Goal: Task Accomplishment & Management: Manage account settings

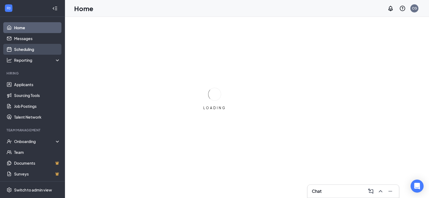
click at [21, 48] on link "Scheduling" at bounding box center [37, 49] width 46 height 11
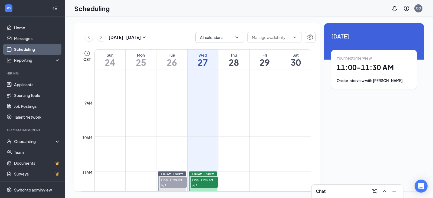
scroll to position [293, 0]
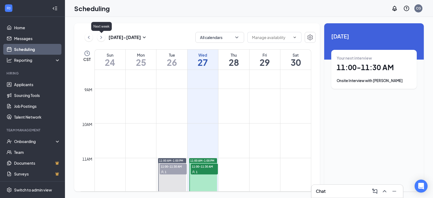
click at [102, 38] on icon "ChevronRight" at bounding box center [100, 37] width 5 height 6
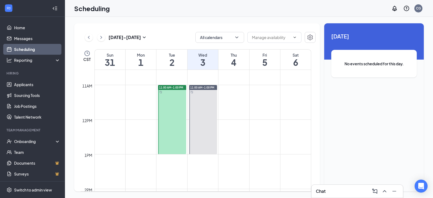
scroll to position [374, 0]
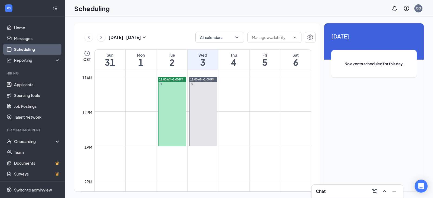
click at [172, 79] on span "11:00 AM-1:00 PM" at bounding box center [171, 79] width 24 height 4
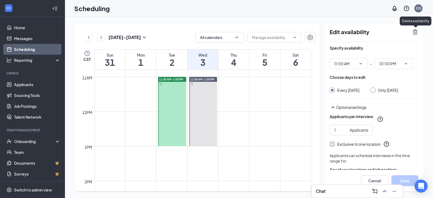
click at [415, 31] on icon "TrashOutline" at bounding box center [415, 32] width 6 height 6
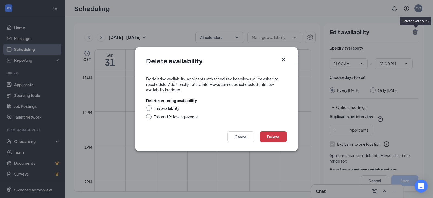
click at [149, 117] on input "This and following events" at bounding box center [148, 116] width 4 height 4
radio input "true"
click at [274, 133] on button "Delete" at bounding box center [273, 136] width 27 height 11
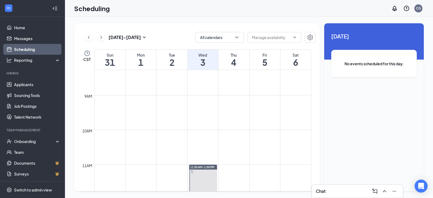
scroll to position [320, 0]
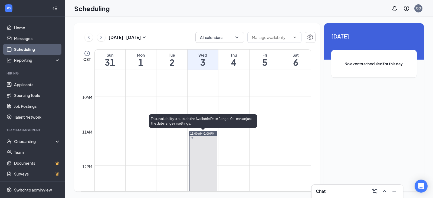
click at [205, 133] on span "11:00 AM-1:00 PM" at bounding box center [202, 134] width 24 height 4
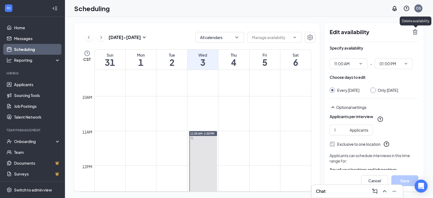
click at [412, 31] on icon "TrashOutline" at bounding box center [415, 32] width 6 height 6
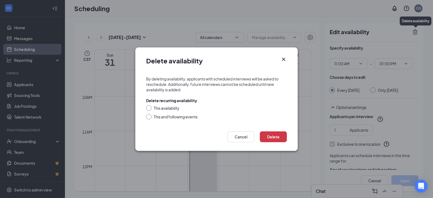
click at [148, 116] on input "This and following events" at bounding box center [148, 116] width 4 height 4
radio input "true"
click at [275, 134] on button "Delete" at bounding box center [273, 136] width 27 height 11
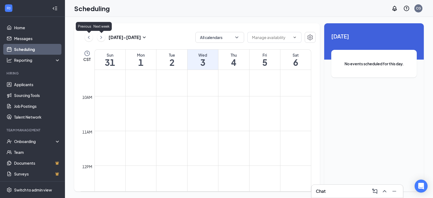
click at [98, 36] on button at bounding box center [101, 37] width 8 height 8
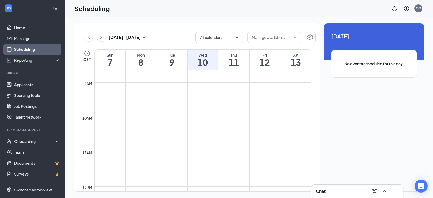
scroll to position [266, 0]
click at [104, 38] on button at bounding box center [101, 37] width 8 height 8
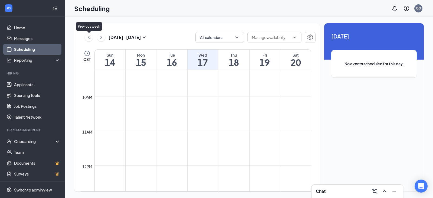
click at [89, 35] on icon "ChevronLeft" at bounding box center [88, 37] width 5 height 6
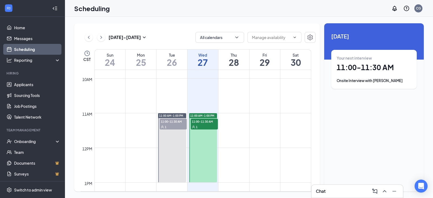
scroll to position [374, 0]
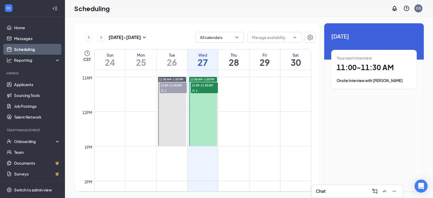
click at [206, 87] on span "11:00-11:30 AM" at bounding box center [204, 84] width 27 height 5
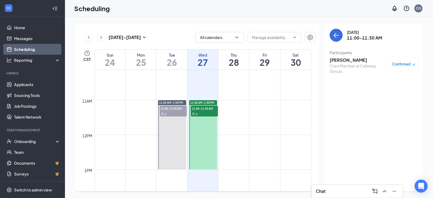
scroll to position [320, 0]
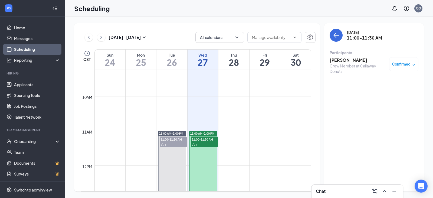
click at [210, 134] on span "11:00 AM-1:00 PM" at bounding box center [202, 134] width 24 height 4
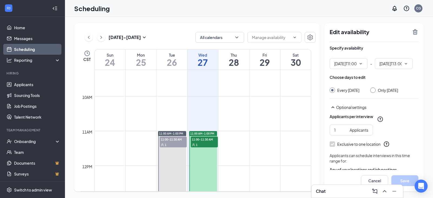
type input "11:00 AM"
type input "01:00 PM"
click at [415, 30] on icon "TrashOutline" at bounding box center [415, 31] width 5 height 5
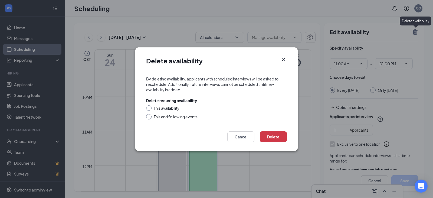
click at [146, 116] on form "By deleting availability, applicants with scheduled interviews will be asked to…" at bounding box center [216, 98] width 162 height 55
click at [150, 117] on input "This and following events" at bounding box center [148, 116] width 4 height 4
radio input "true"
click at [277, 132] on button "Delete" at bounding box center [273, 136] width 27 height 11
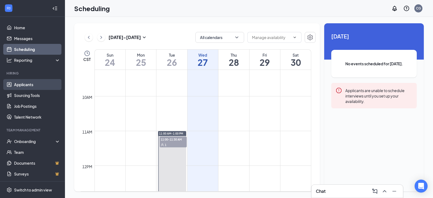
click at [26, 82] on link "Applicants" at bounding box center [37, 84] width 46 height 11
